Goal: Navigation & Orientation: Find specific page/section

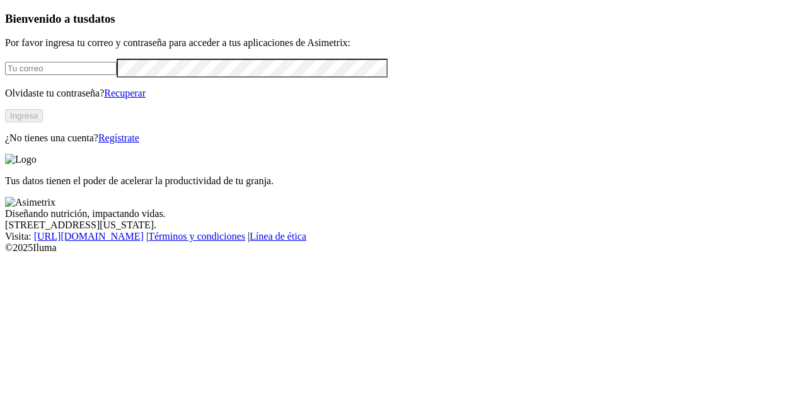
type input "[PERSON_NAME][EMAIL_ADDRESS][PERSON_NAME][DOMAIN_NAME]"
click at [43, 122] on button "Ingresa" at bounding box center [24, 115] width 38 height 13
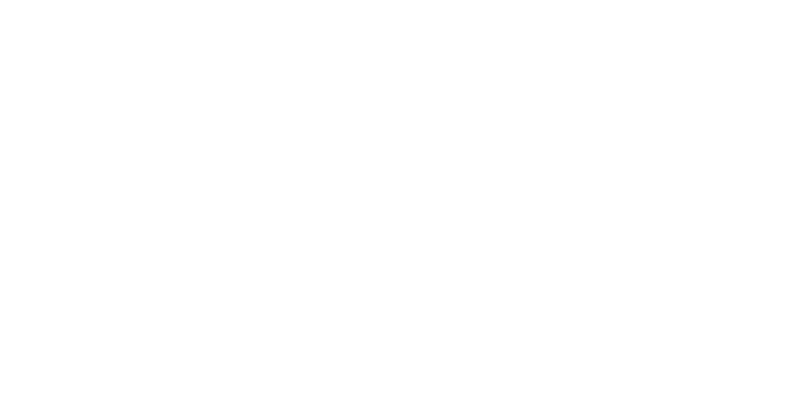
scroll to position [54, 0]
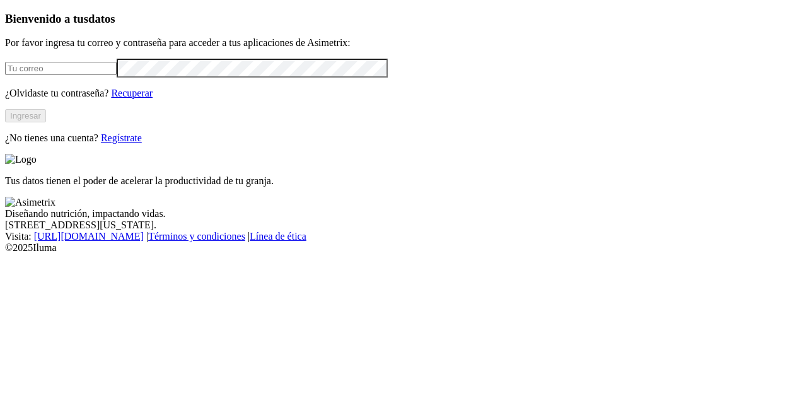
type input "[PERSON_NAME][EMAIL_ADDRESS][PERSON_NAME][DOMAIN_NAME]"
click at [46, 122] on button "Ingresar" at bounding box center [25, 115] width 41 height 13
